Goal: Find specific page/section: Find specific page/section

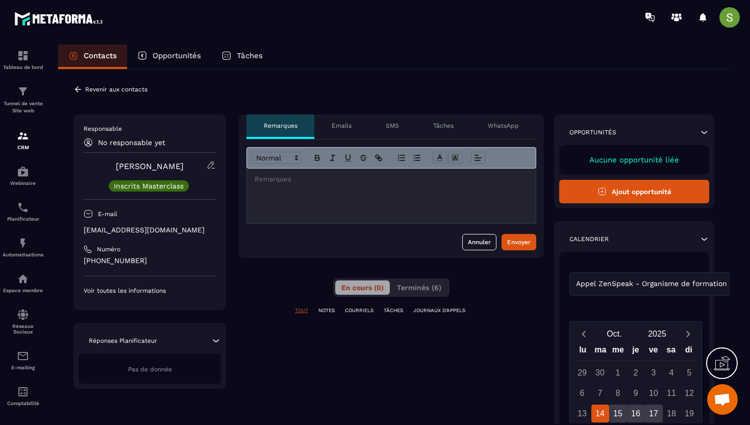
click at [139, 230] on p "[EMAIL_ADDRESS][DOMAIN_NAME]" at bounding box center [150, 230] width 132 height 10
copy div "[EMAIL_ADDRESS][DOMAIN_NAME]"
click at [77, 91] on icon at bounding box center [78, 89] width 6 height 6
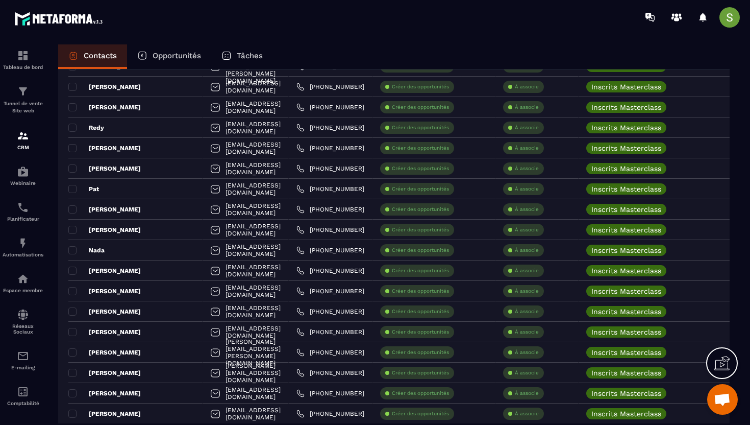
scroll to position [491, 0]
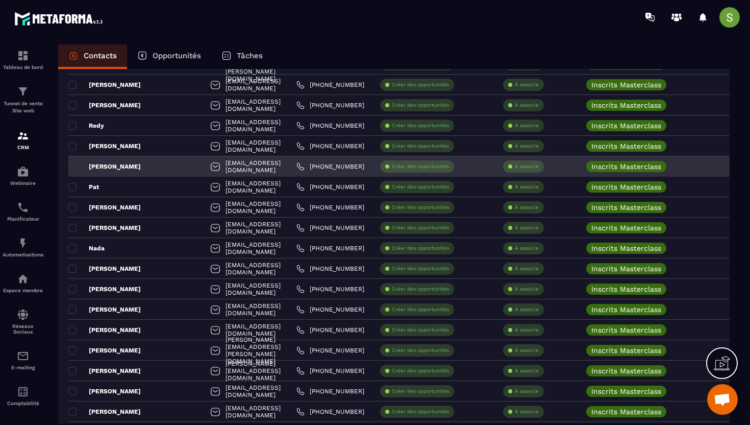
click at [125, 169] on div "[PERSON_NAME]" at bounding box center [135, 166] width 134 height 20
